Goal: Task Accomplishment & Management: Manage account settings

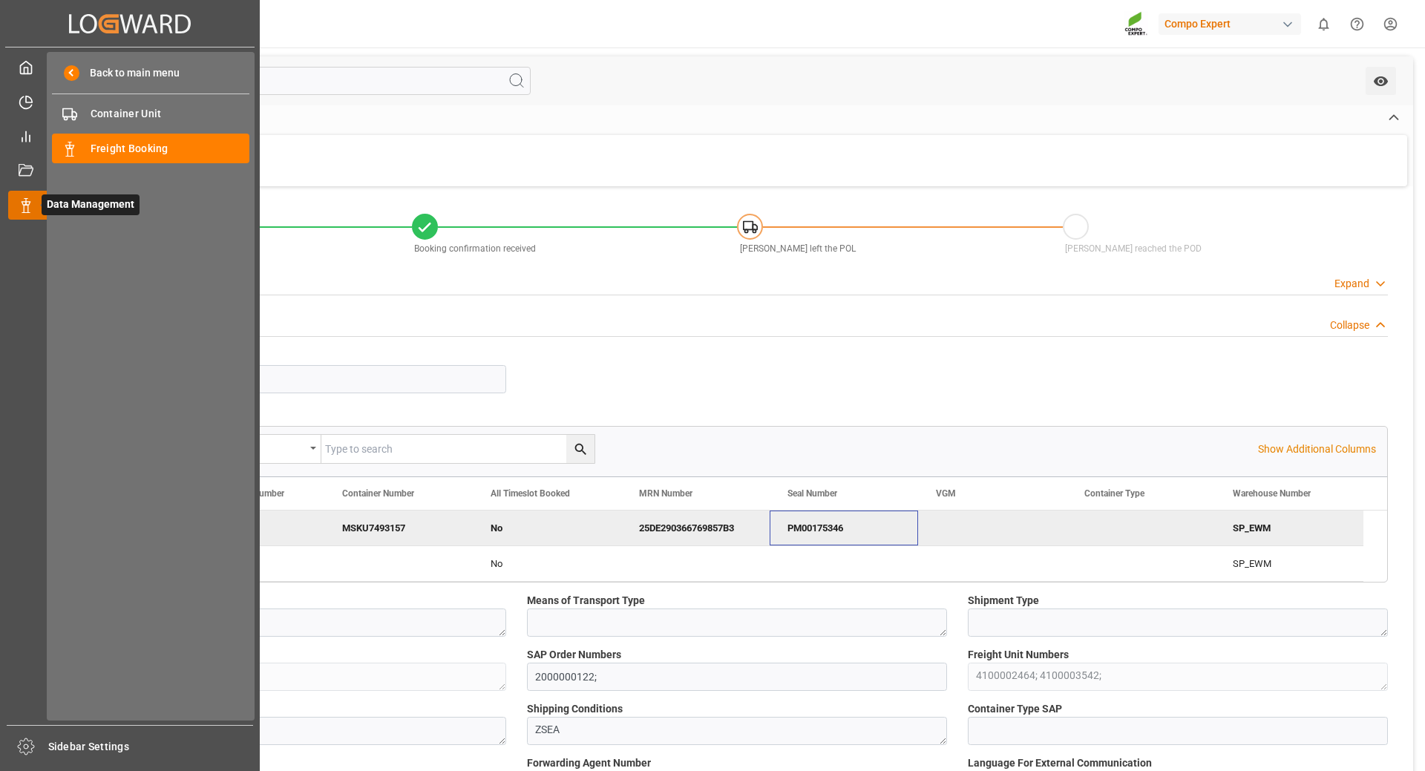
click at [29, 201] on icon at bounding box center [43, 205] width 31 height 31
click at [141, 147] on span "Freight Booking" at bounding box center [171, 149] width 160 height 16
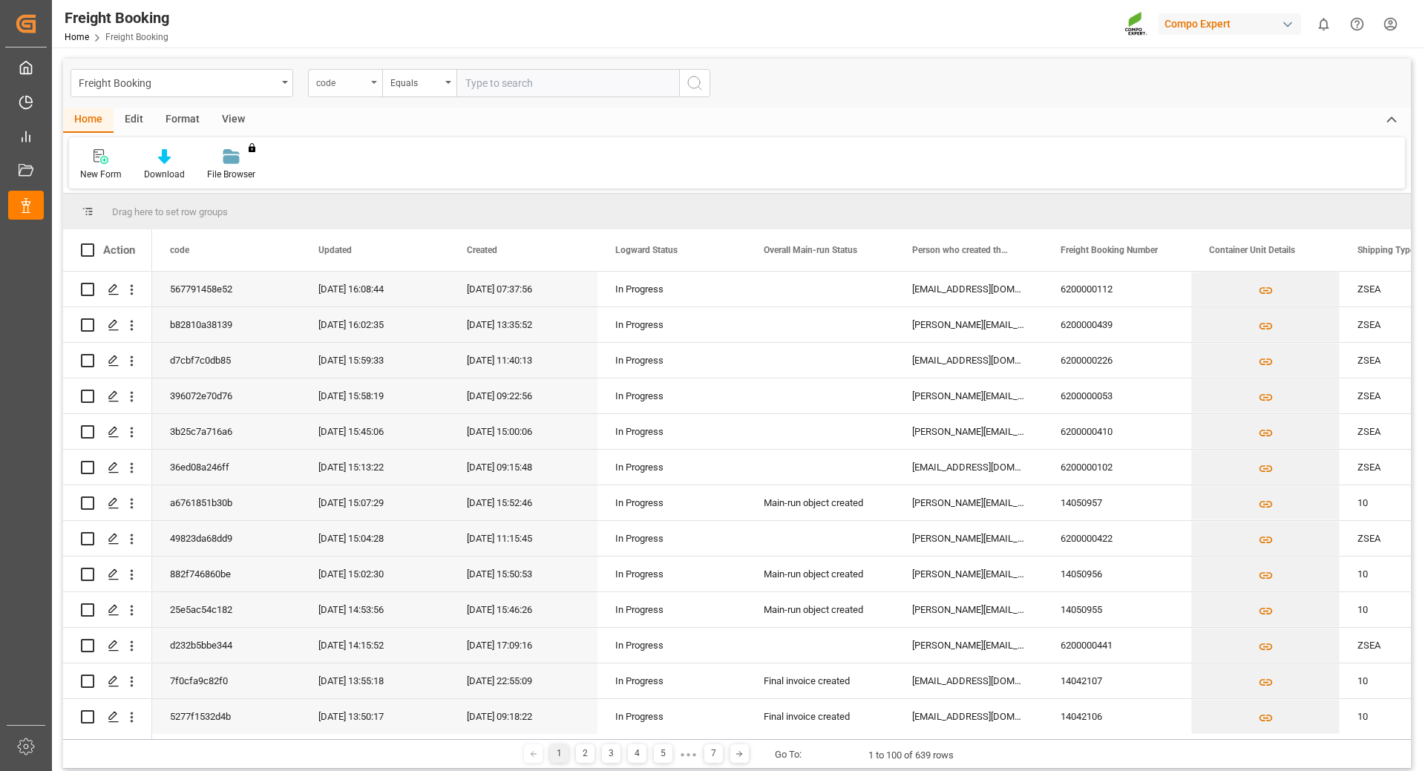
click at [376, 82] on icon "open menu" at bounding box center [374, 82] width 6 height 3
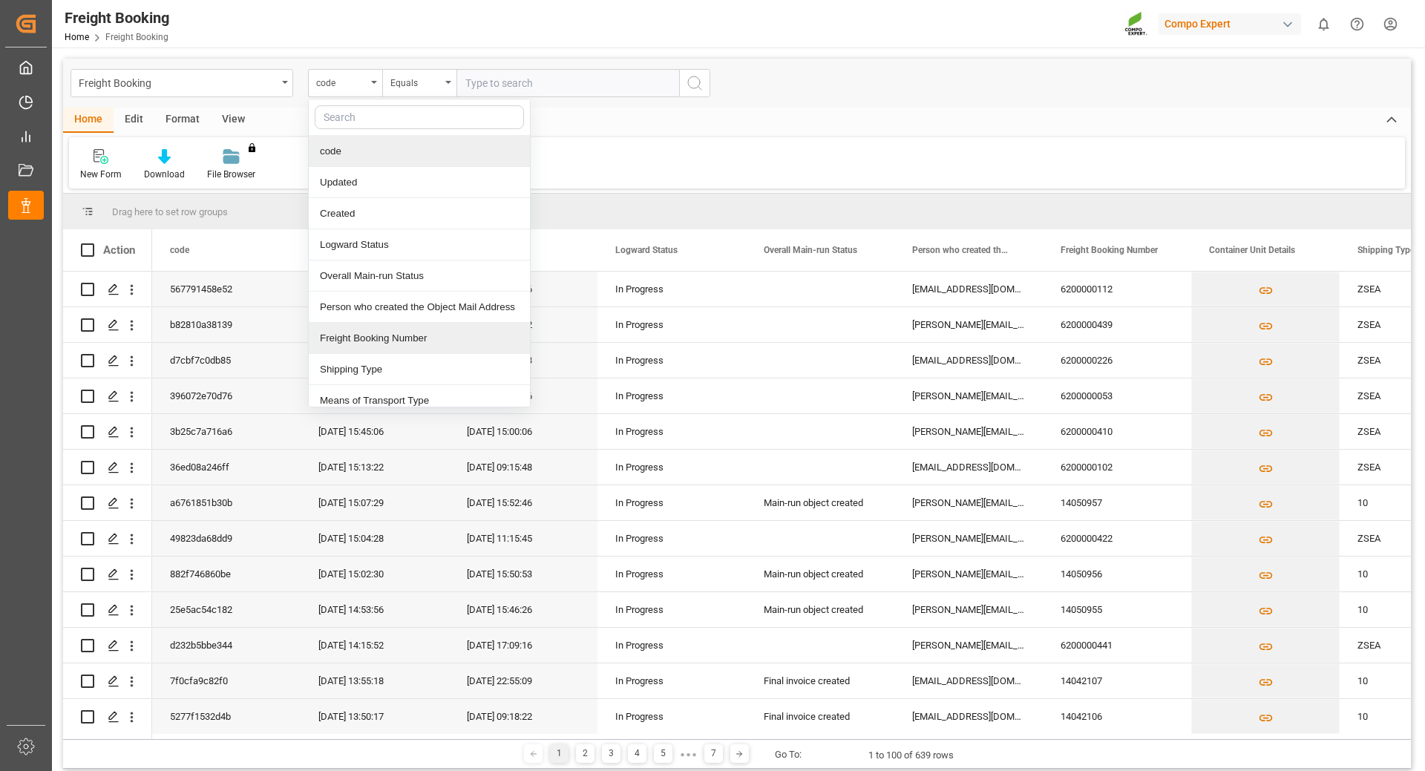
click at [364, 339] on div "Freight Booking Number" at bounding box center [419, 338] width 221 height 31
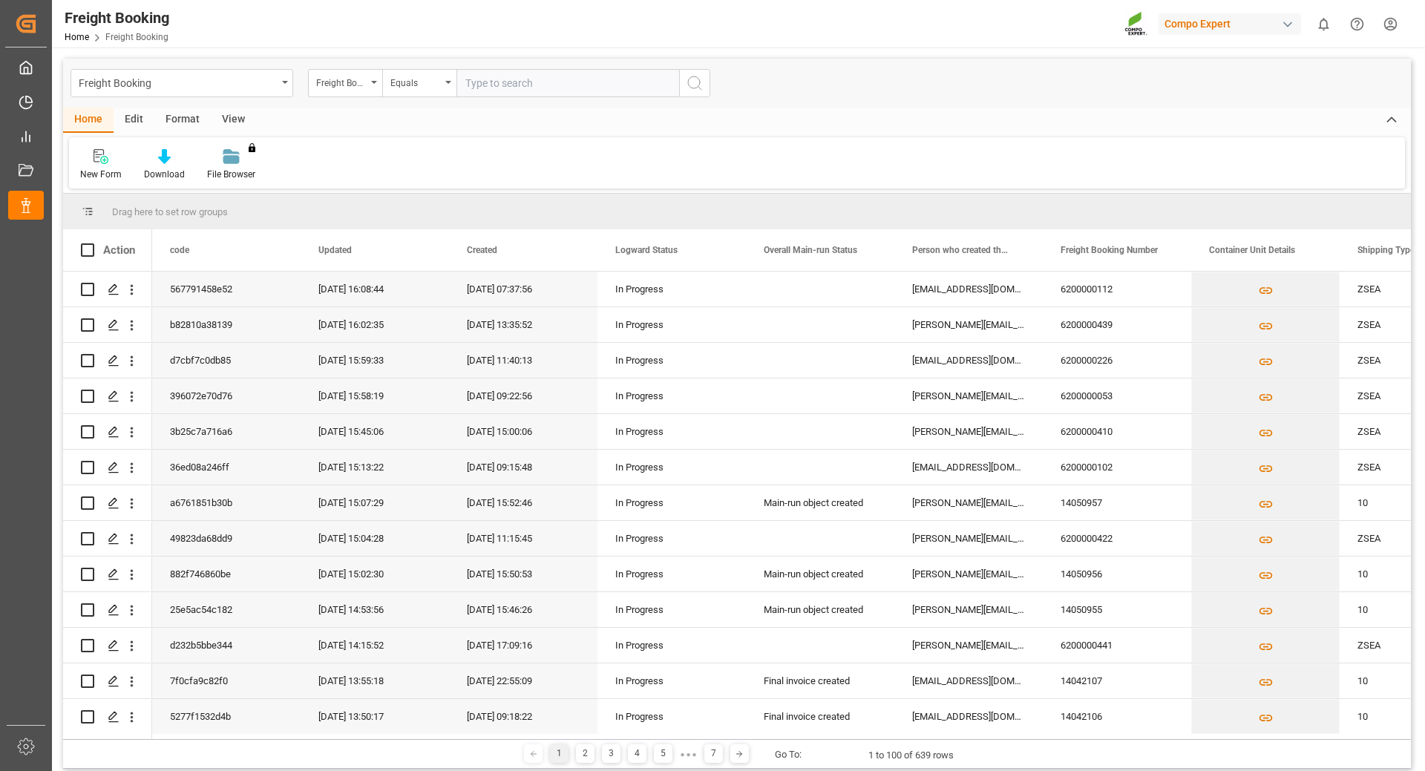
click at [504, 79] on input "text" at bounding box center [568, 83] width 223 height 28
type input "6200000173"
click at [693, 76] on icon "search button" at bounding box center [695, 83] width 18 height 18
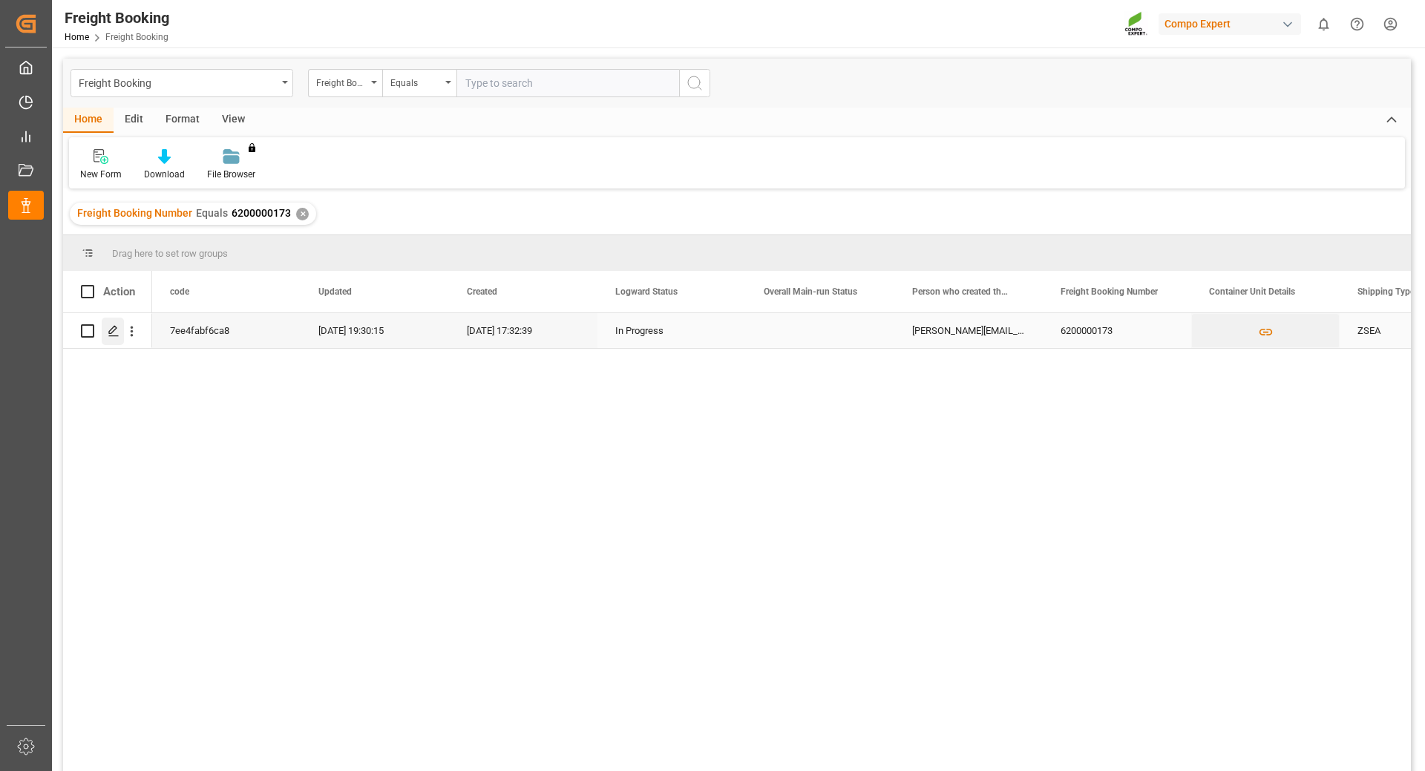
click at [111, 332] on icon "Press SPACE to select this row." at bounding box center [114, 331] width 12 height 12
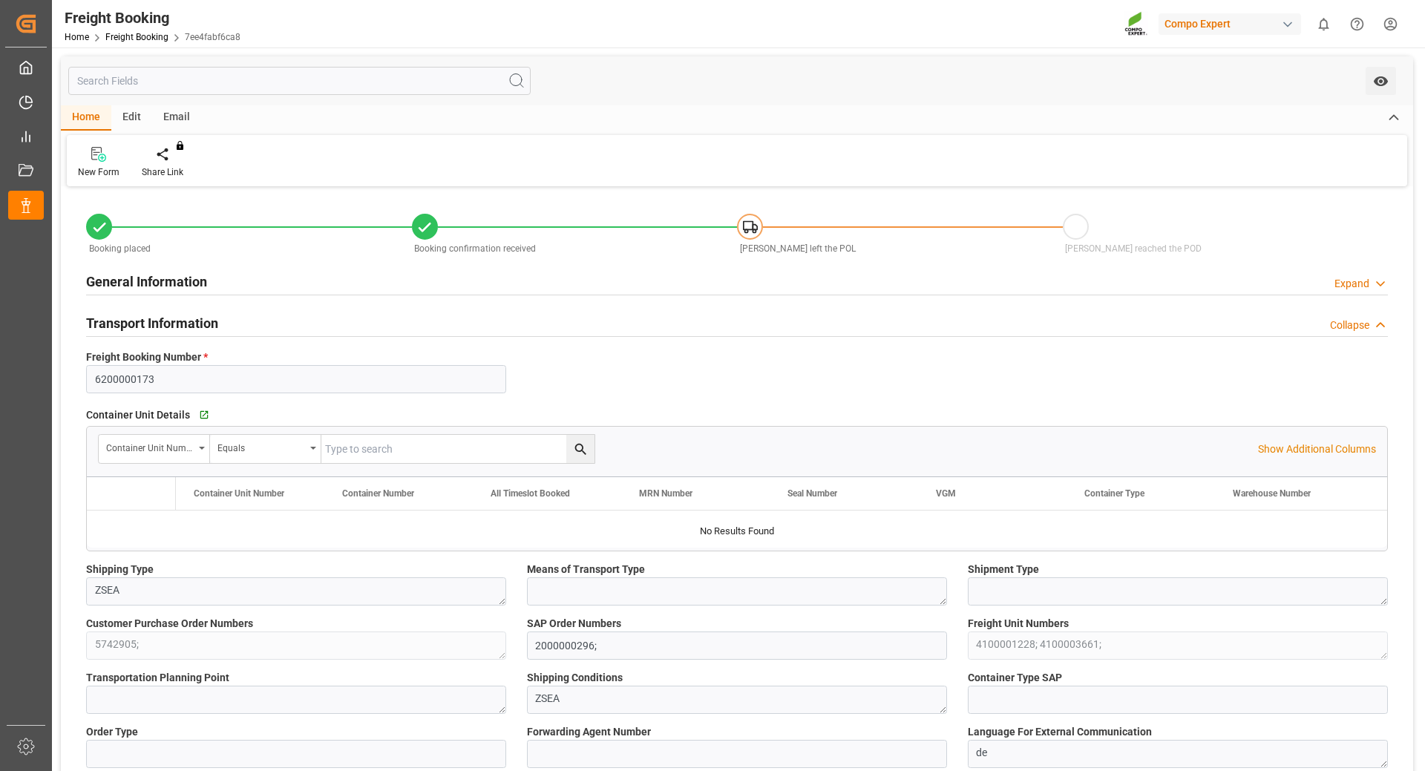
type input "MSC"
type input "Mediterranean Shipping Company"
type input "9974486"
type input "NLRTM"
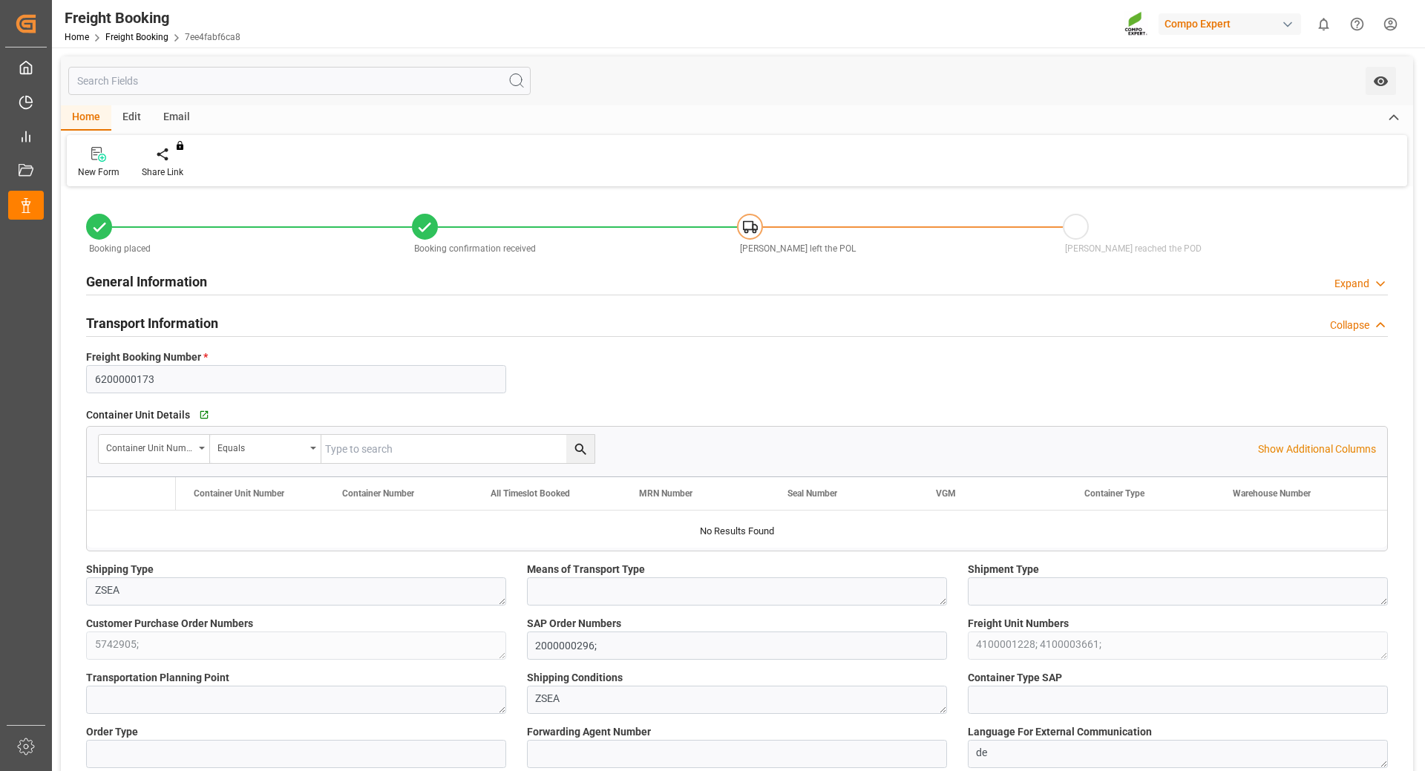
type input "CLSAI"
type input "0"
type input "68900"
type input "[DATE] 01:00"
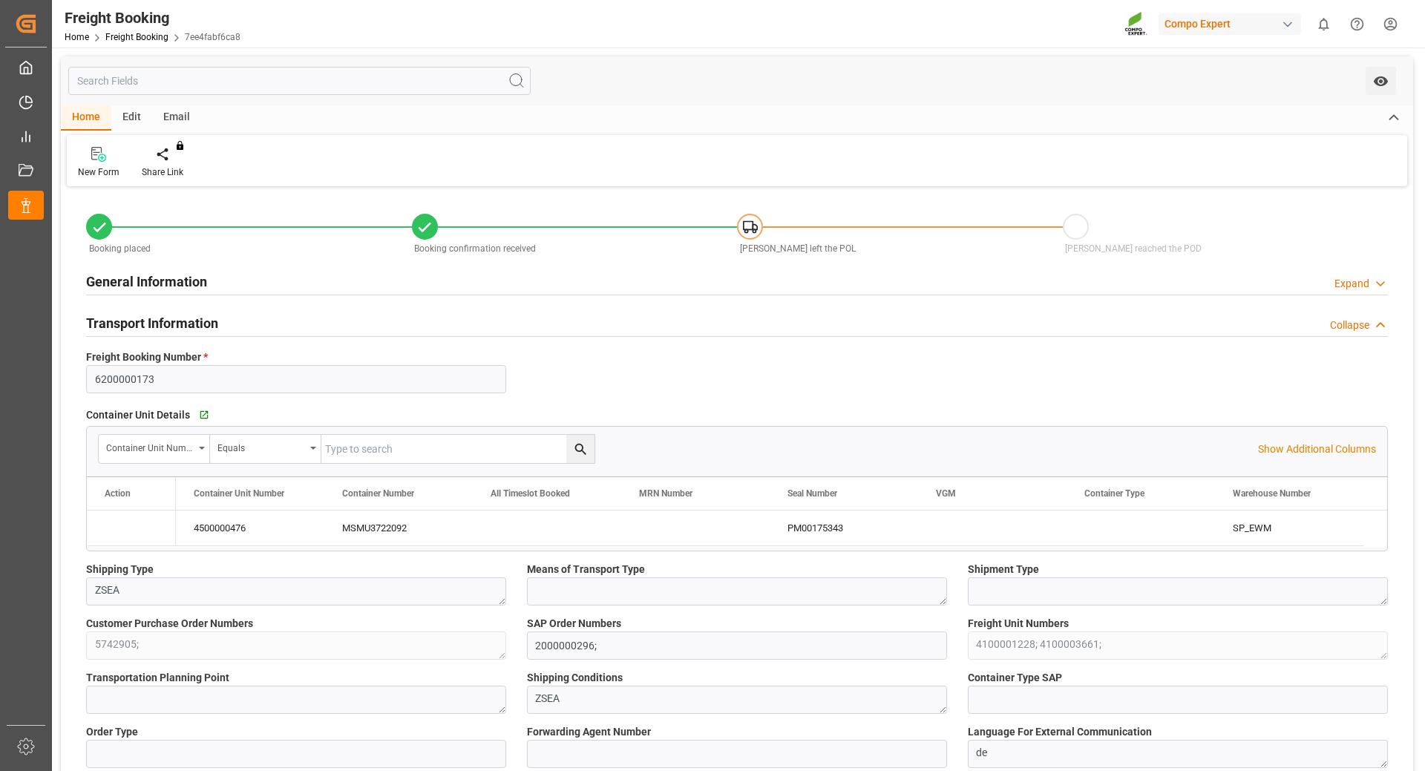
type input "[DATE] 06:00"
type input "[DATE] 12:00"
type input "[DATE] 17:32"
type input "[DATE] 10:02"
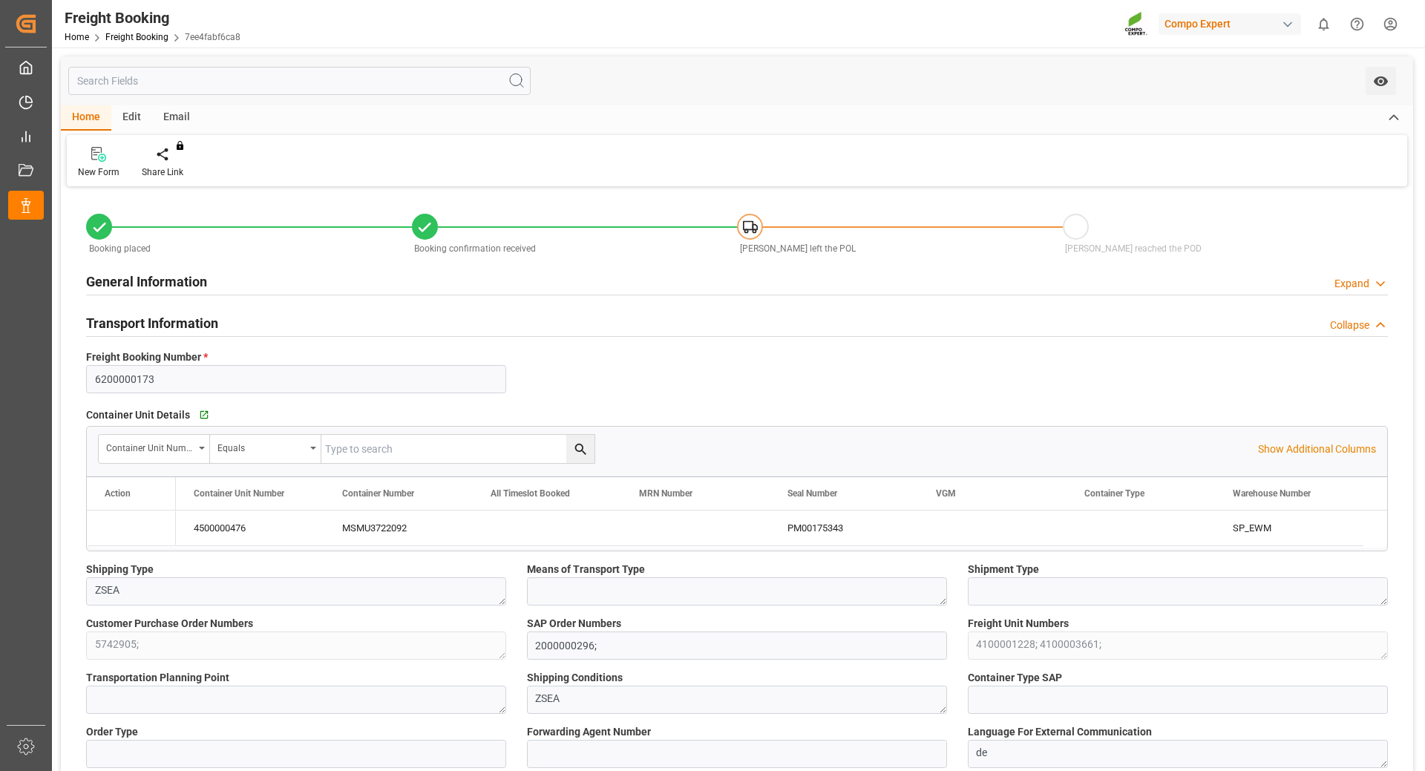
type input "[DATE] 10:02"
type input "[DATE] 10:00"
click at [831, 529] on div "PM00175343" at bounding box center [844, 528] width 148 height 35
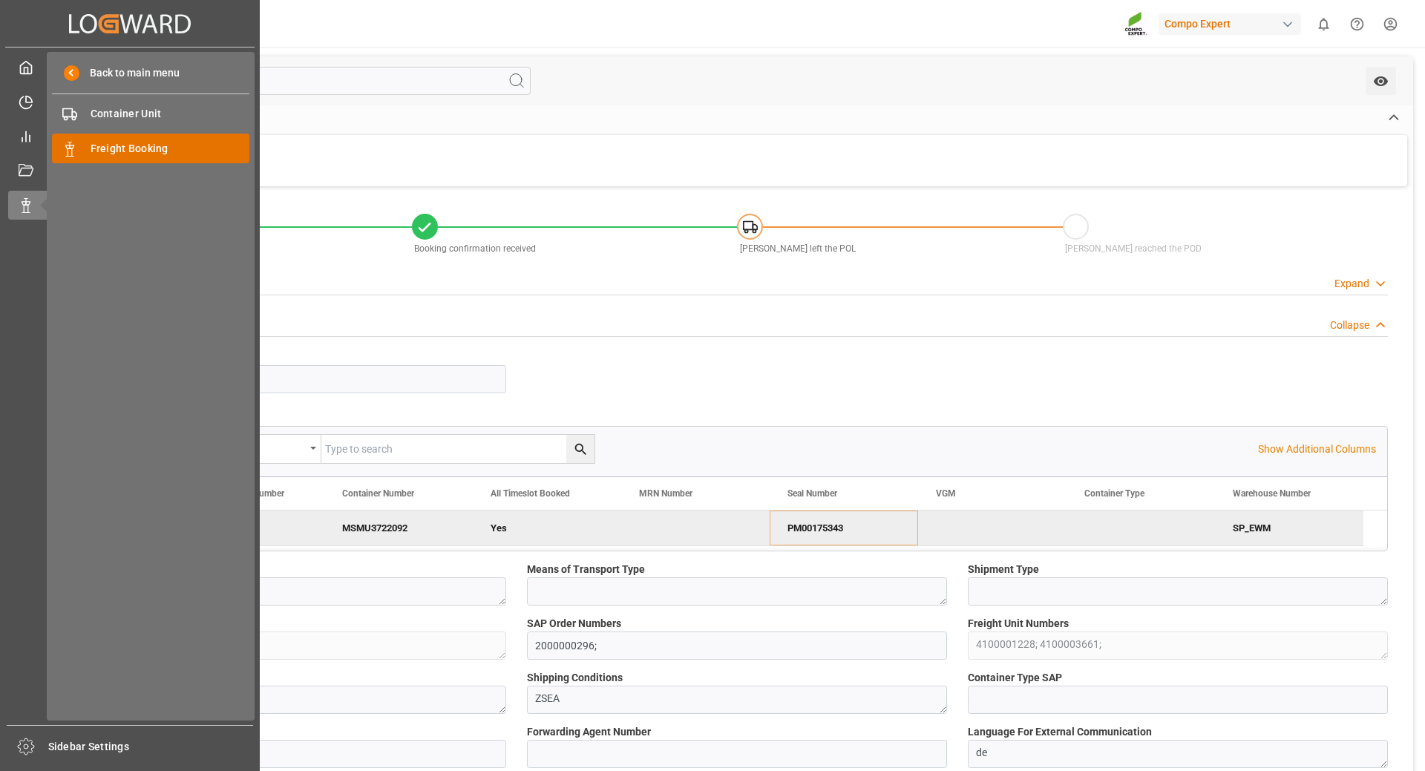
click at [126, 159] on div "Freight Booking Freight Booking" at bounding box center [150, 148] width 197 height 29
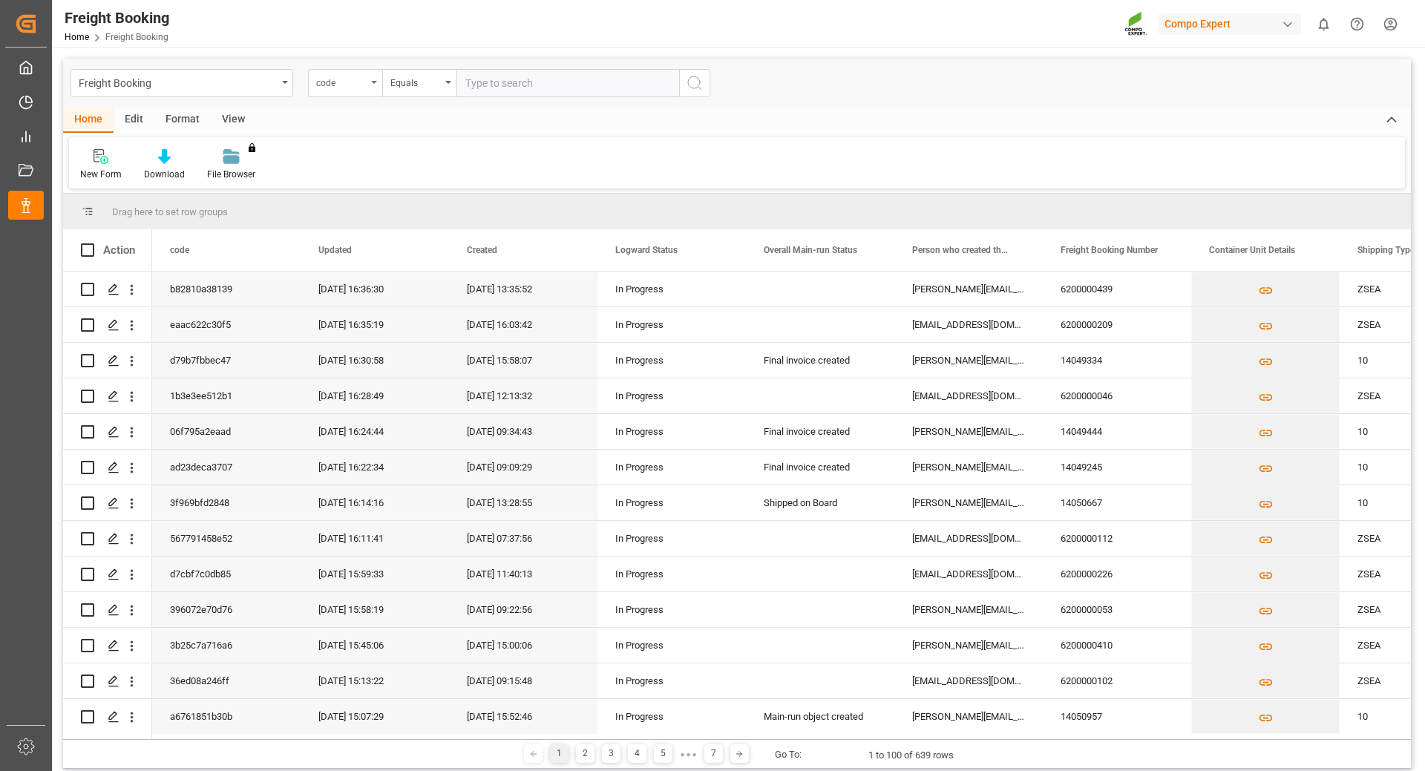
click at [376, 91] on div "code" at bounding box center [345, 83] width 74 height 28
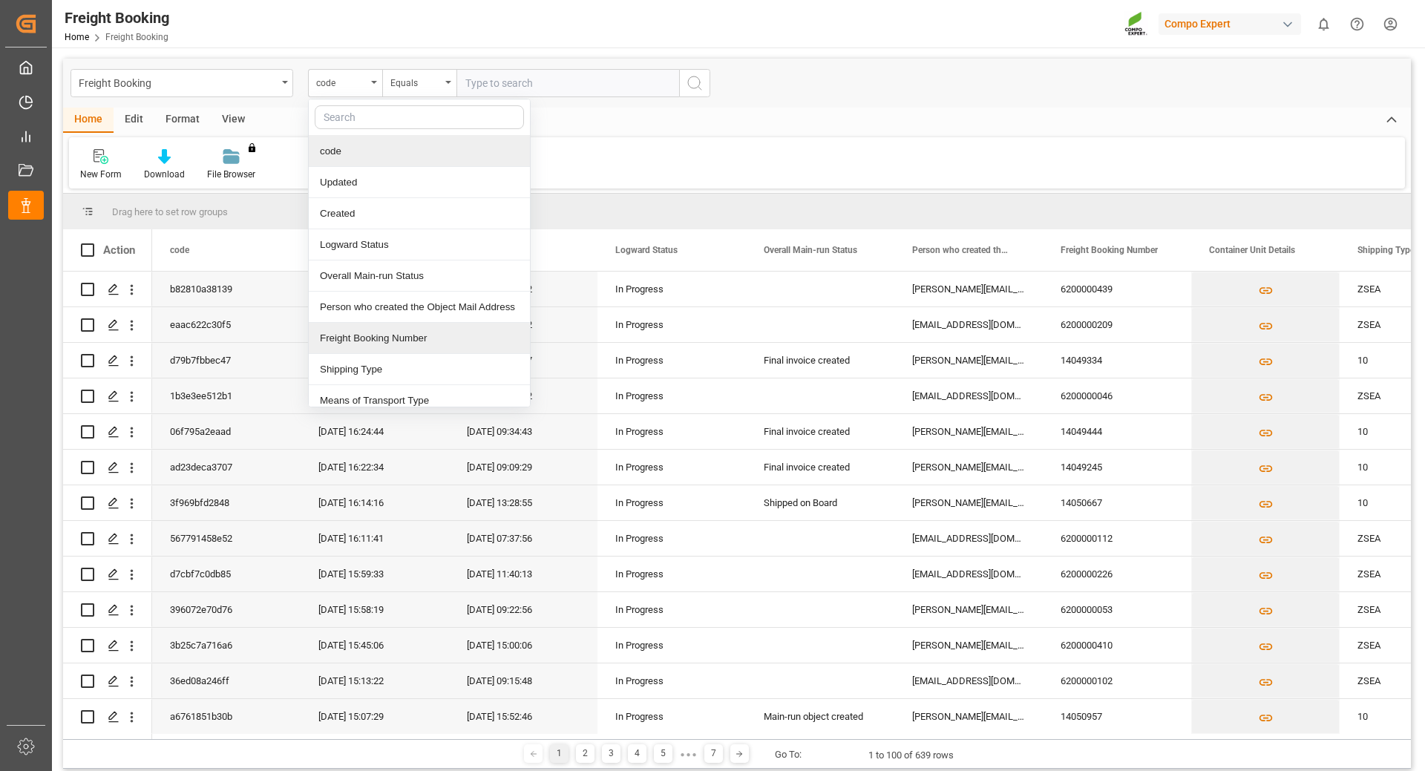
click at [375, 341] on div "Freight Booking Number" at bounding box center [419, 338] width 221 height 31
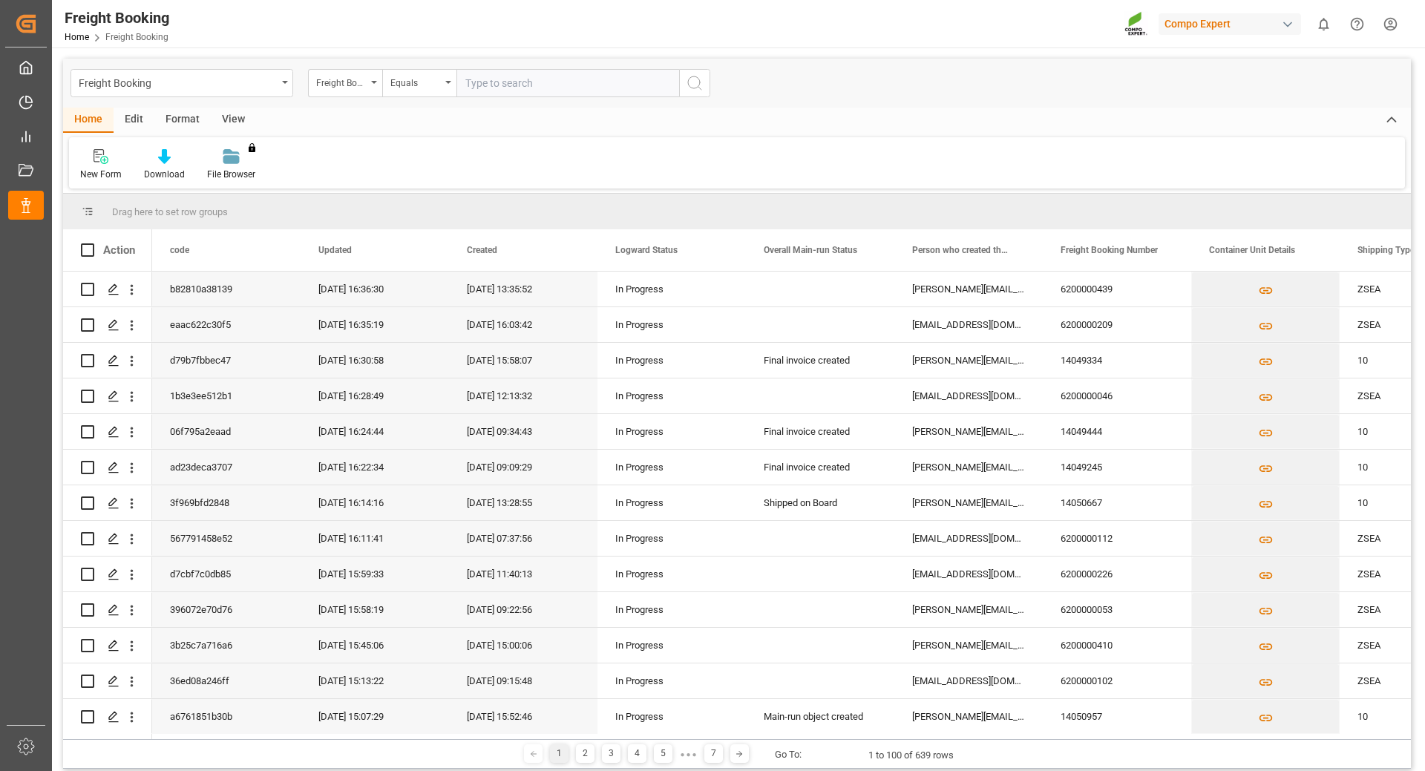
click at [510, 83] on input "text" at bounding box center [568, 83] width 223 height 28
type input "6200000428"
click at [696, 80] on icon "search button" at bounding box center [695, 83] width 18 height 18
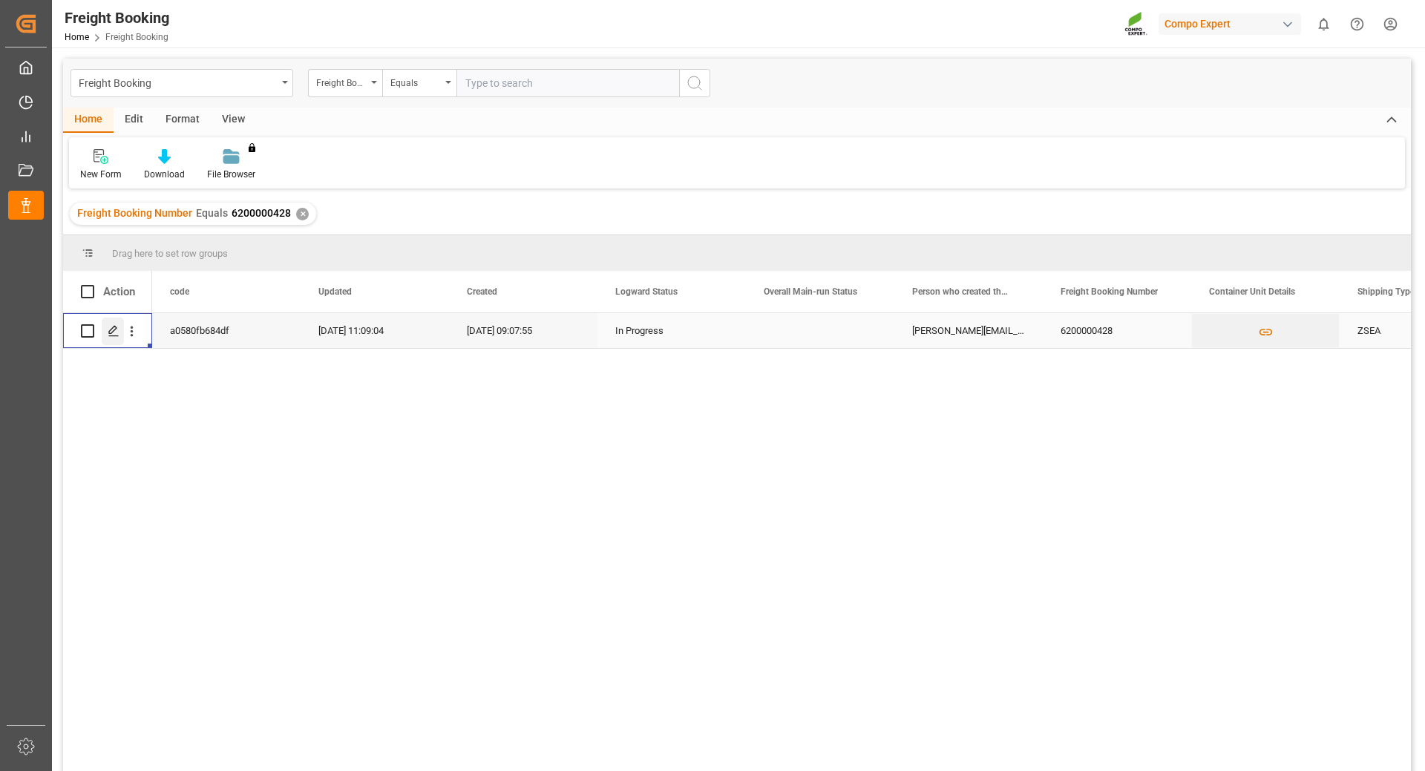
click at [110, 333] on icon "Press SPACE to select this row." at bounding box center [114, 331] width 12 height 12
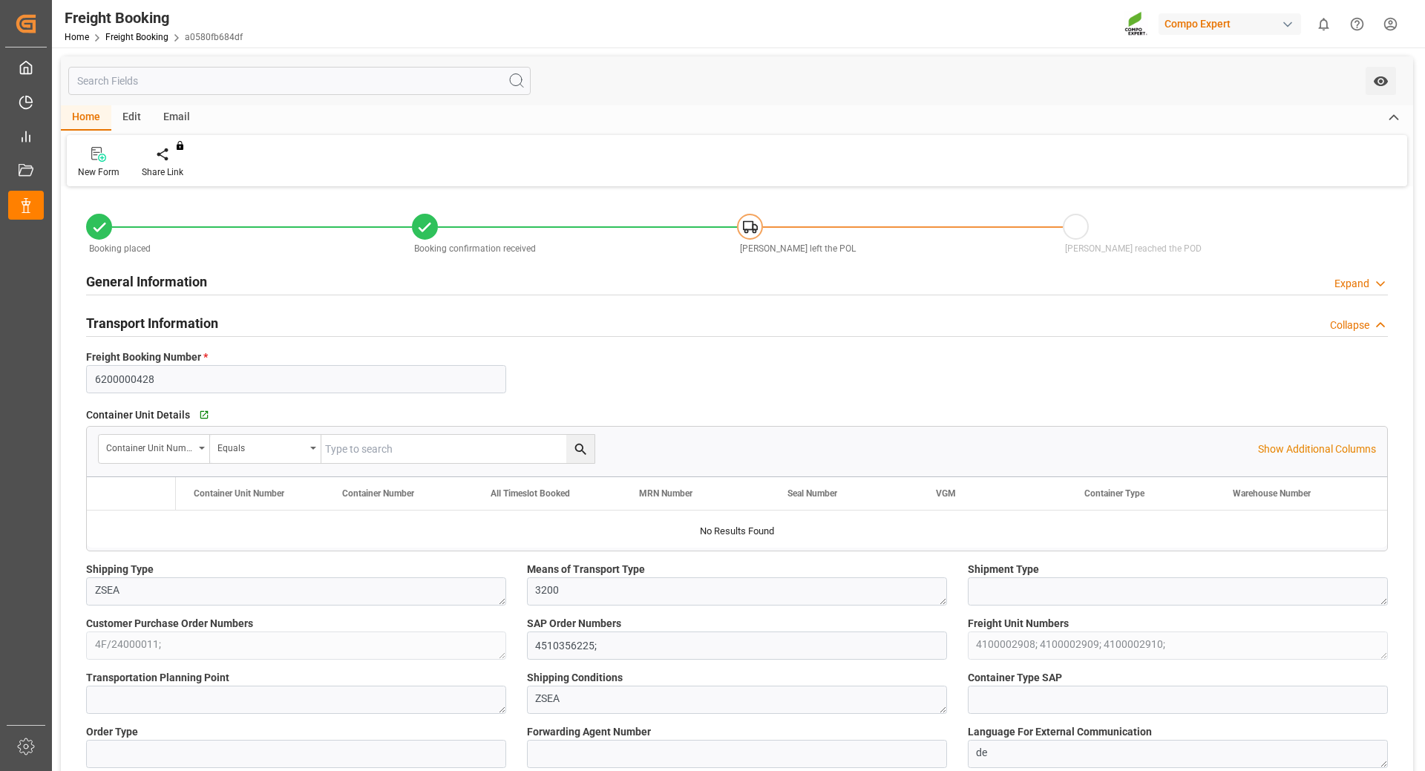
type input "OOCL"
type input "Orient Overseas Container Line Ltd"
type input "9443047"
type input "BEANR"
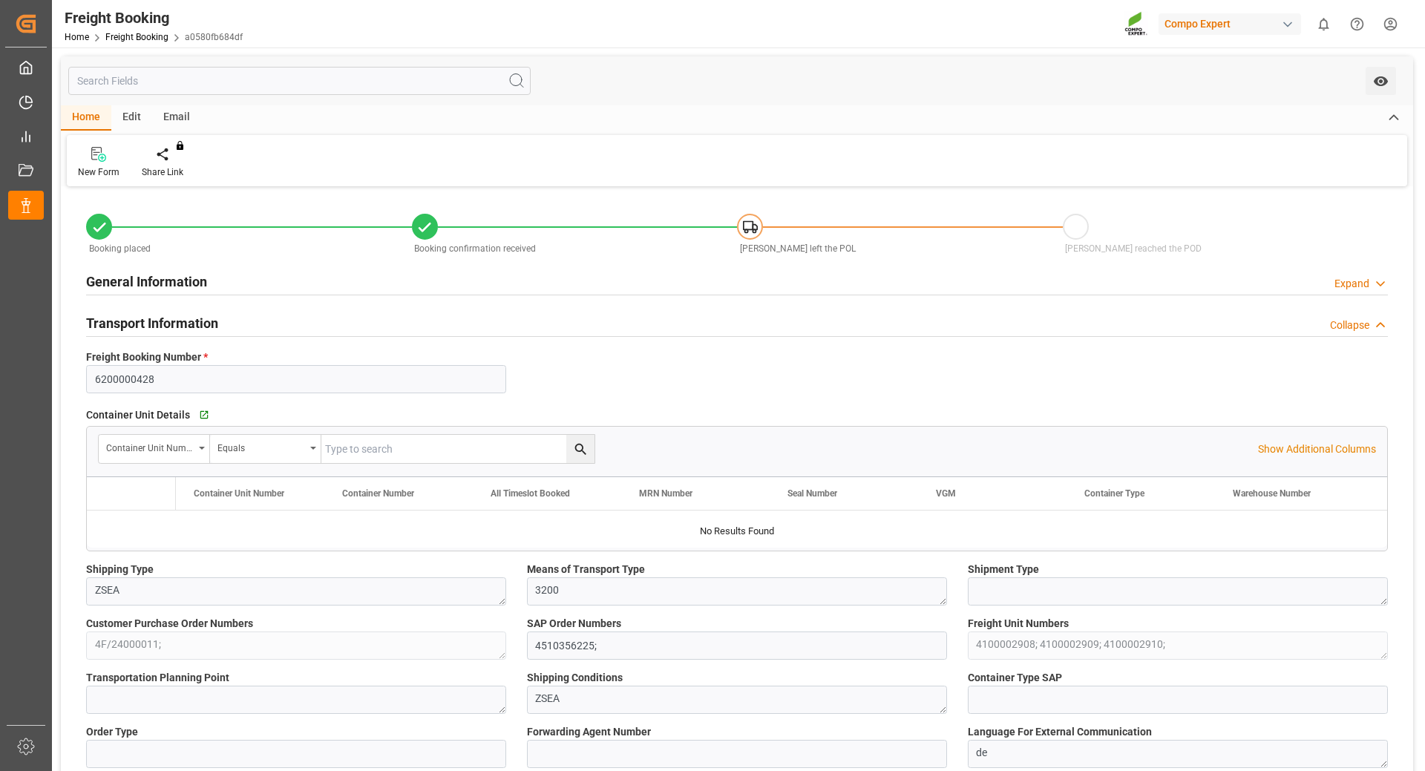
type input "EGEDK"
type input "0"
type input "102672"
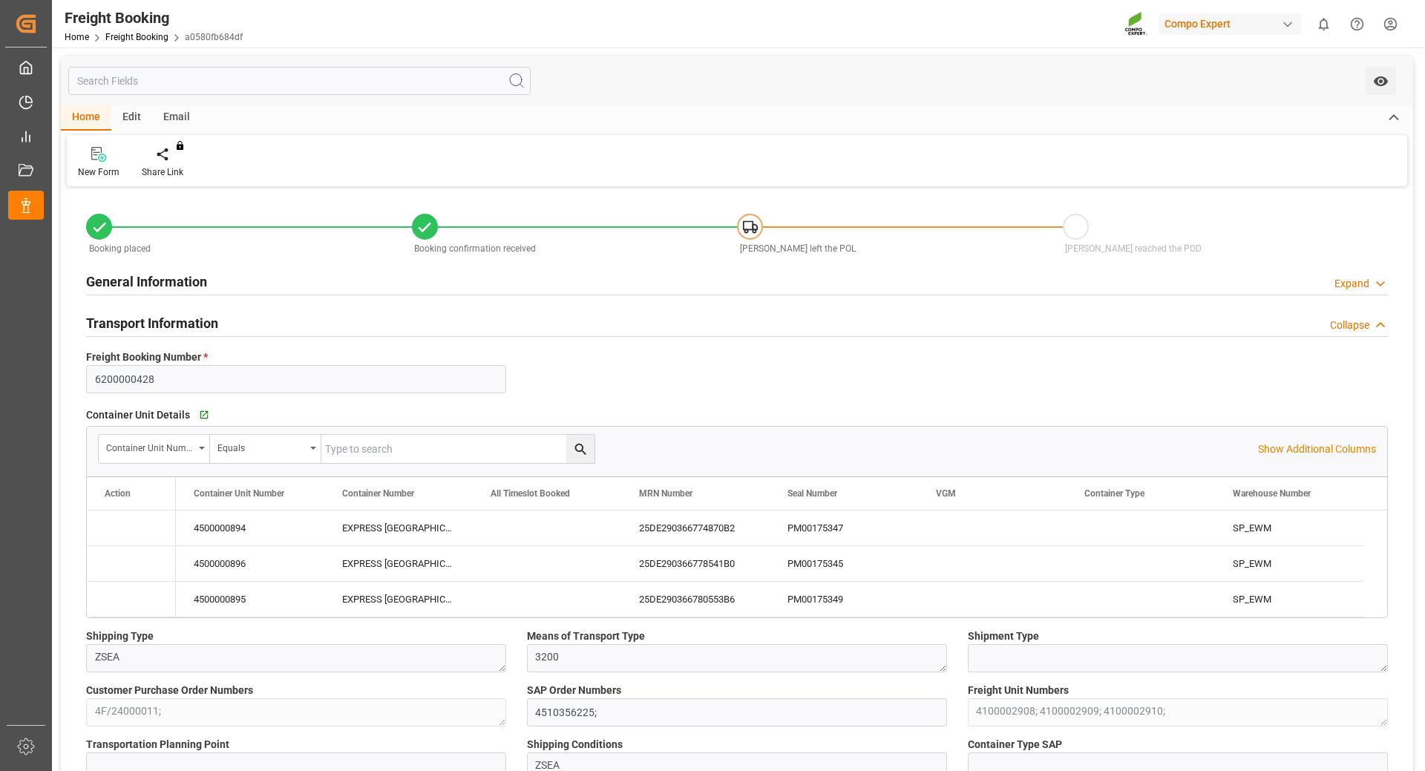
type input "[DATE] 01:00"
type input "[DATE] 06:00"
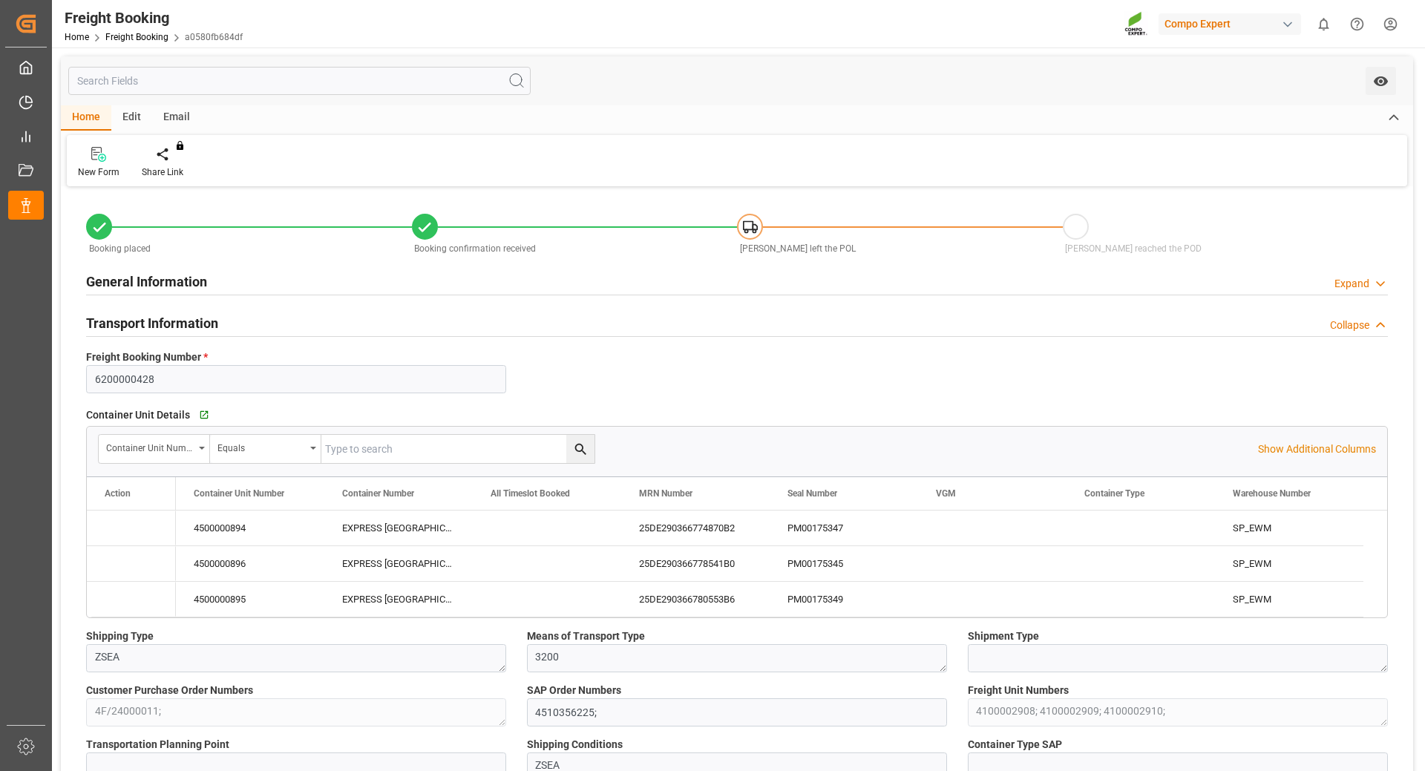
type input "[DATE] 09:07"
type input "[DATE] 09:15"
type input "[DATE] 09:35"
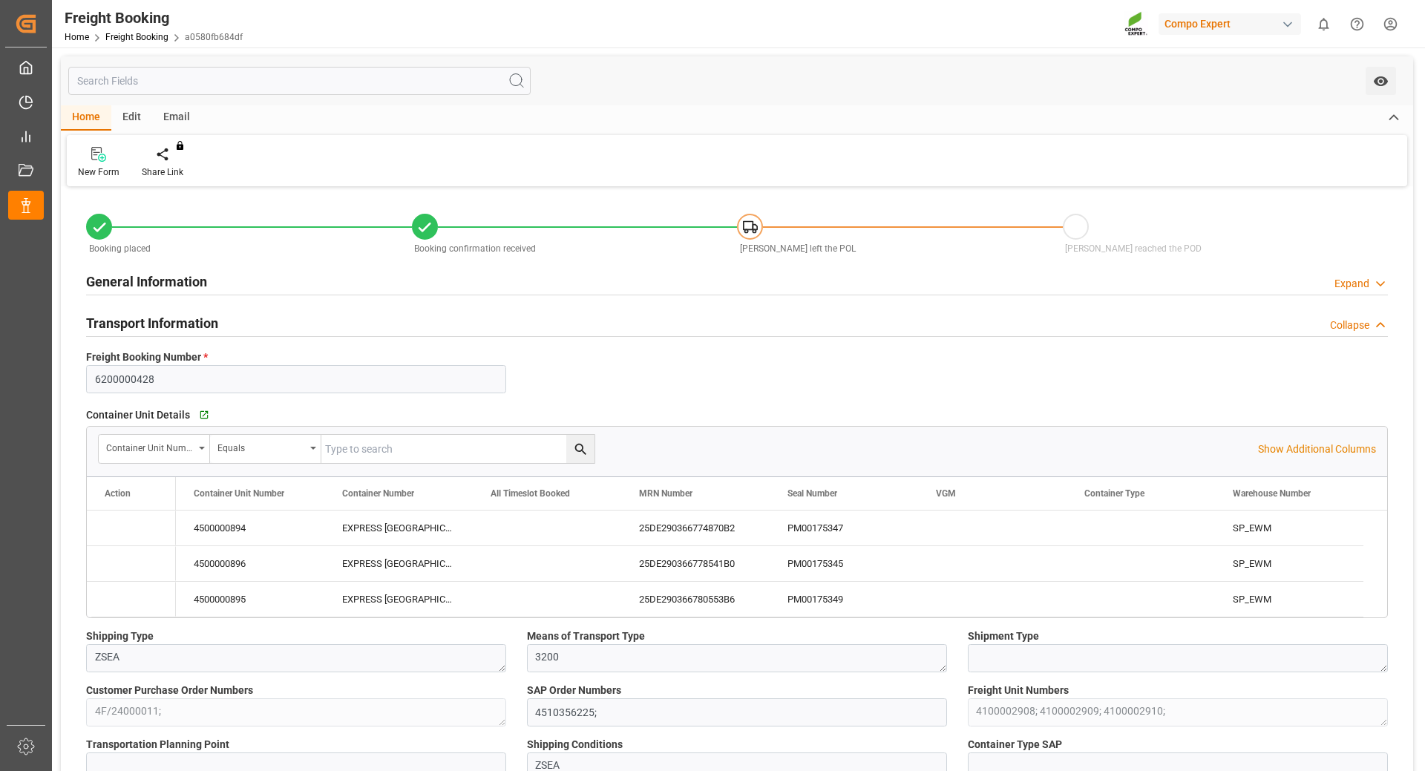
type input "[DATE] 06:58"
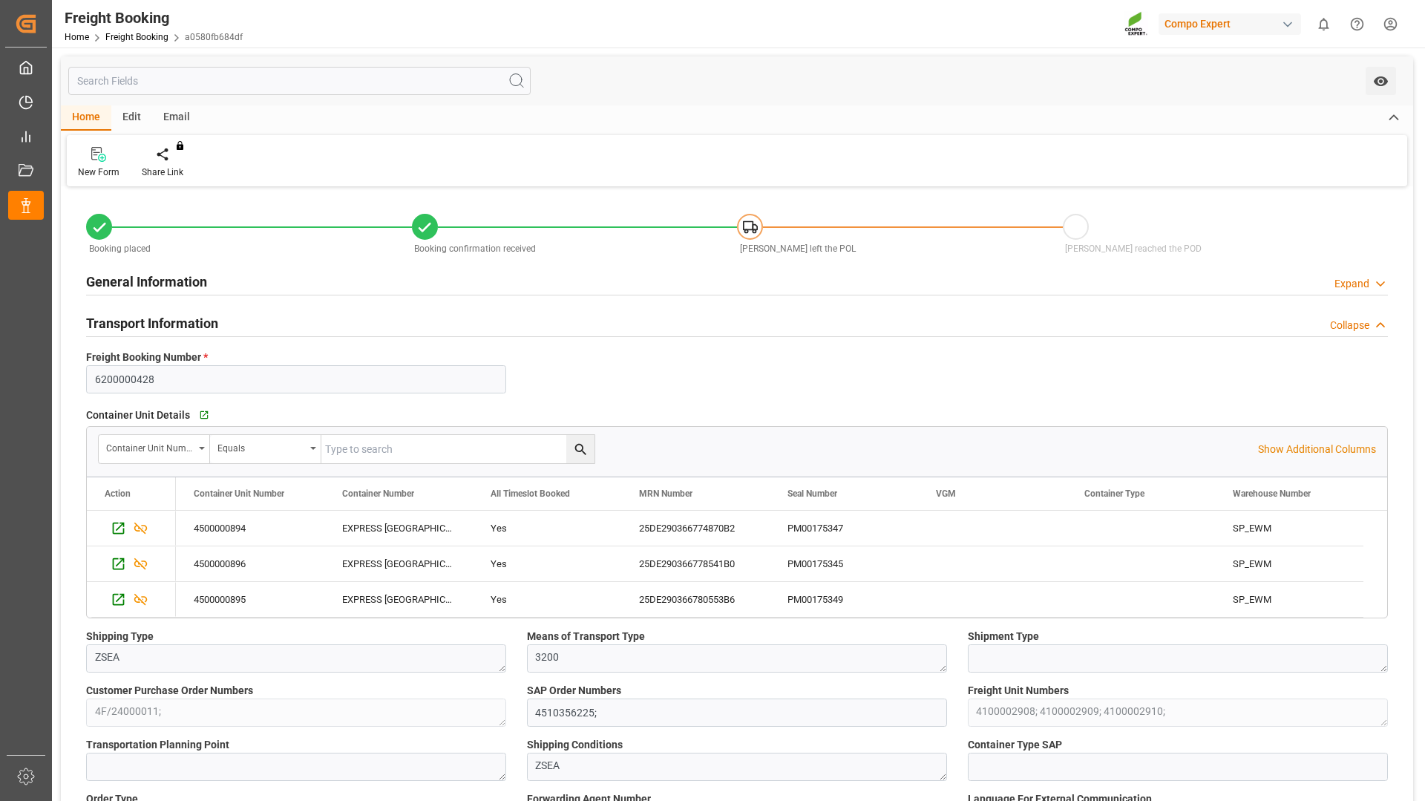
click at [1388, 30] on html "Created by potrace 1.15, written by [PERSON_NAME] [DATE]-[DATE] Created by potr…" at bounding box center [712, 400] width 1425 height 801
click at [1130, 277] on span "Logout" at bounding box center [1131, 277] width 39 height 13
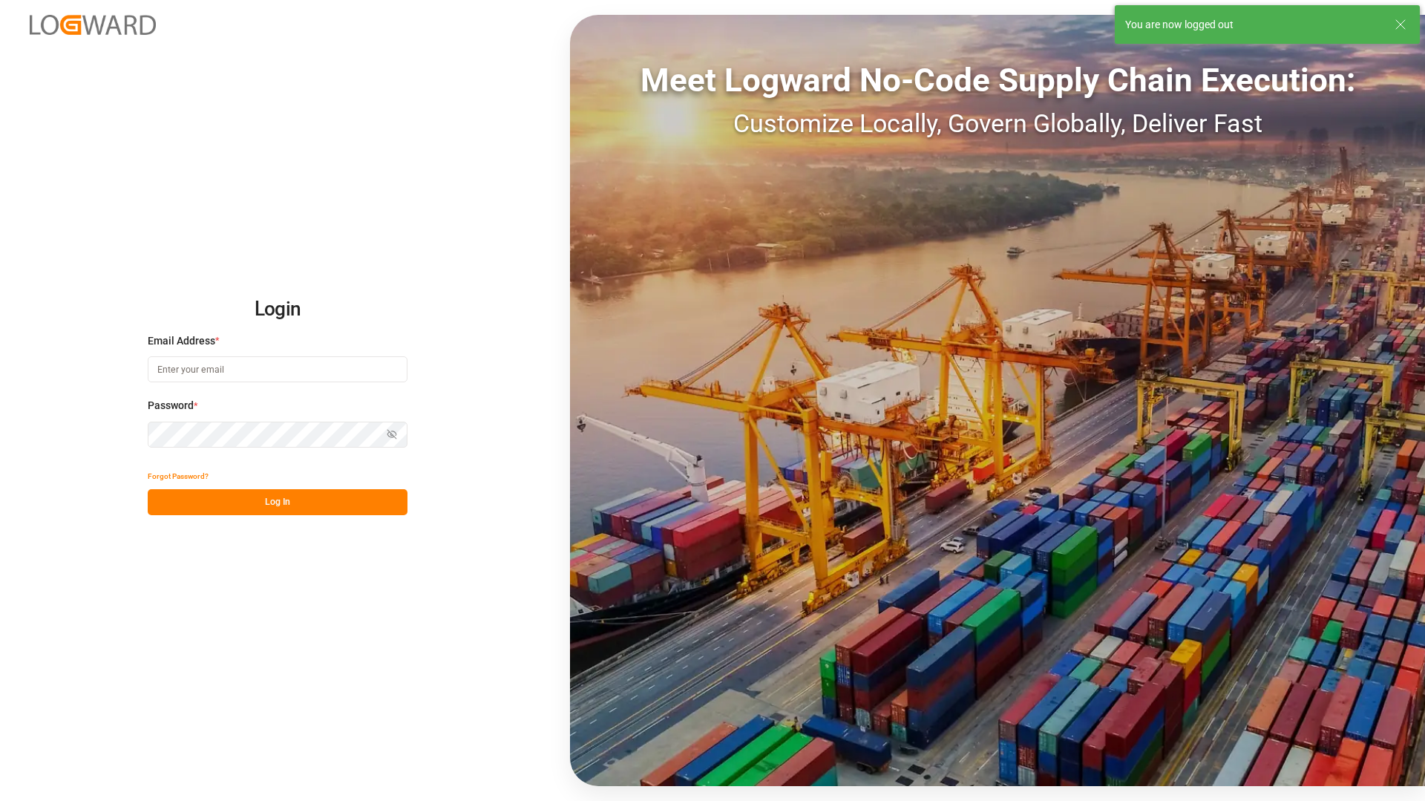
type input "[EMAIL_ADDRESS][DOMAIN_NAME]"
